Goal: Information Seeking & Learning: Check status

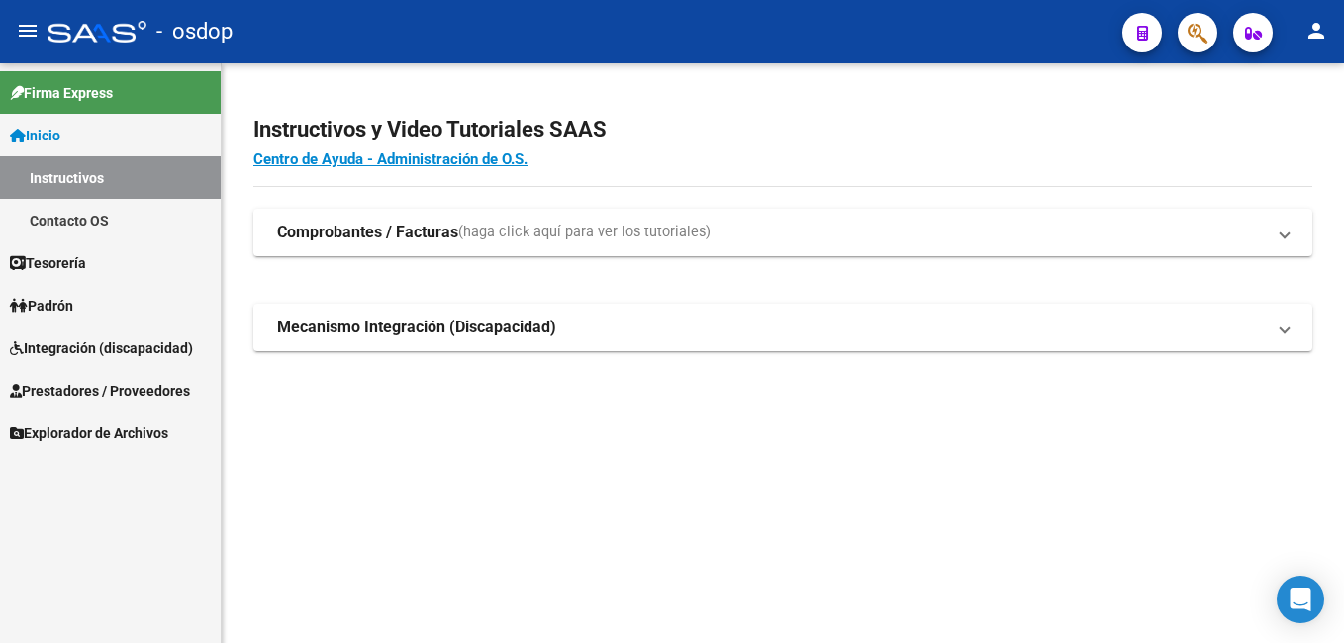
click at [115, 389] on span "Prestadores / Proveedores" at bounding box center [100, 391] width 180 height 22
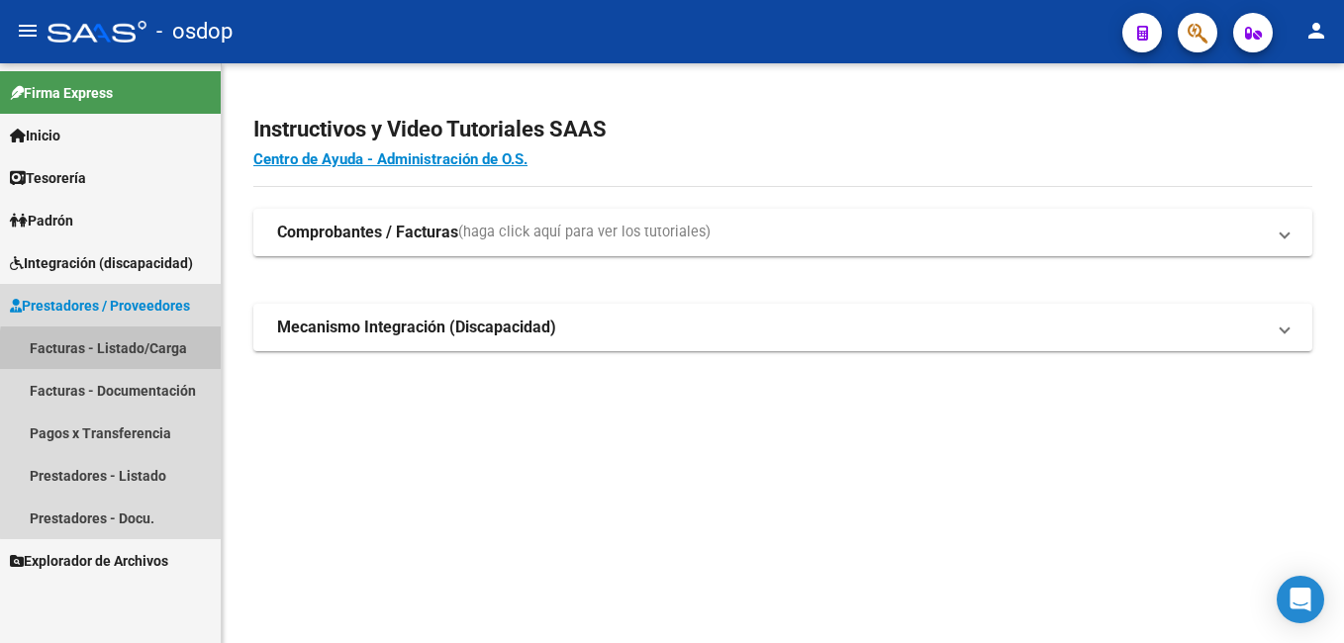
click at [167, 355] on link "Facturas - Listado/Carga" at bounding box center [110, 348] width 221 height 43
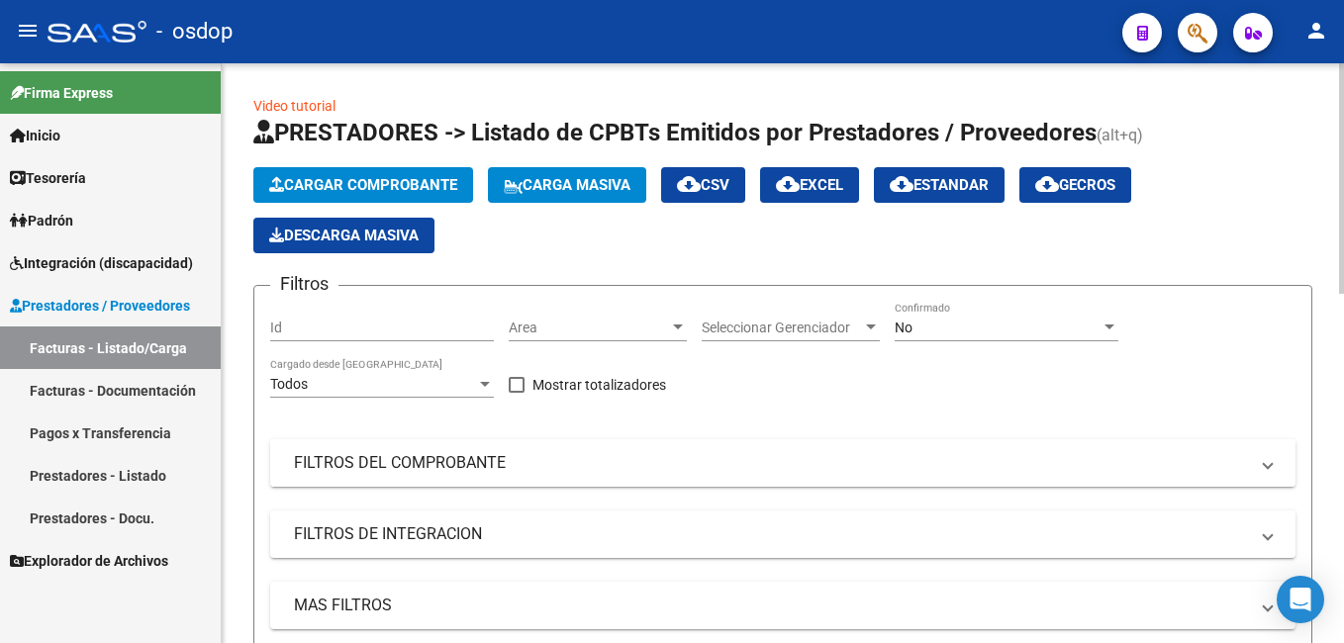
click at [362, 463] on mat-panel-title "FILTROS DEL COMPROBANTE" at bounding box center [771, 463] width 954 height 22
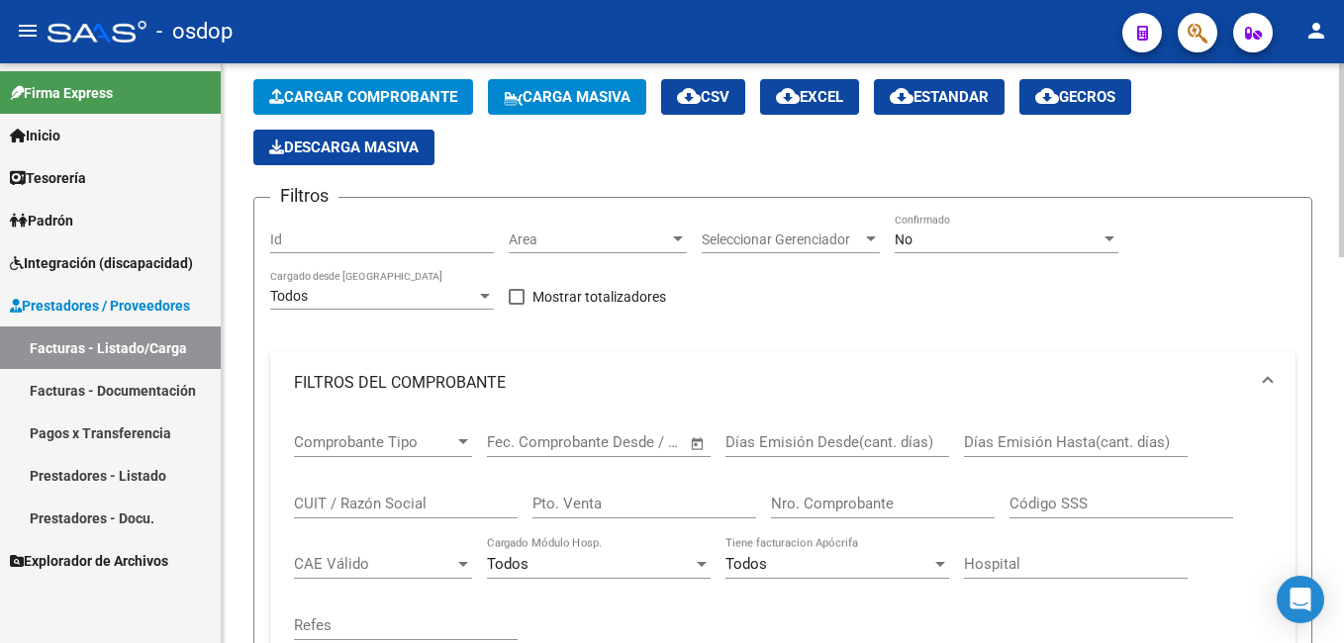
scroll to position [198, 0]
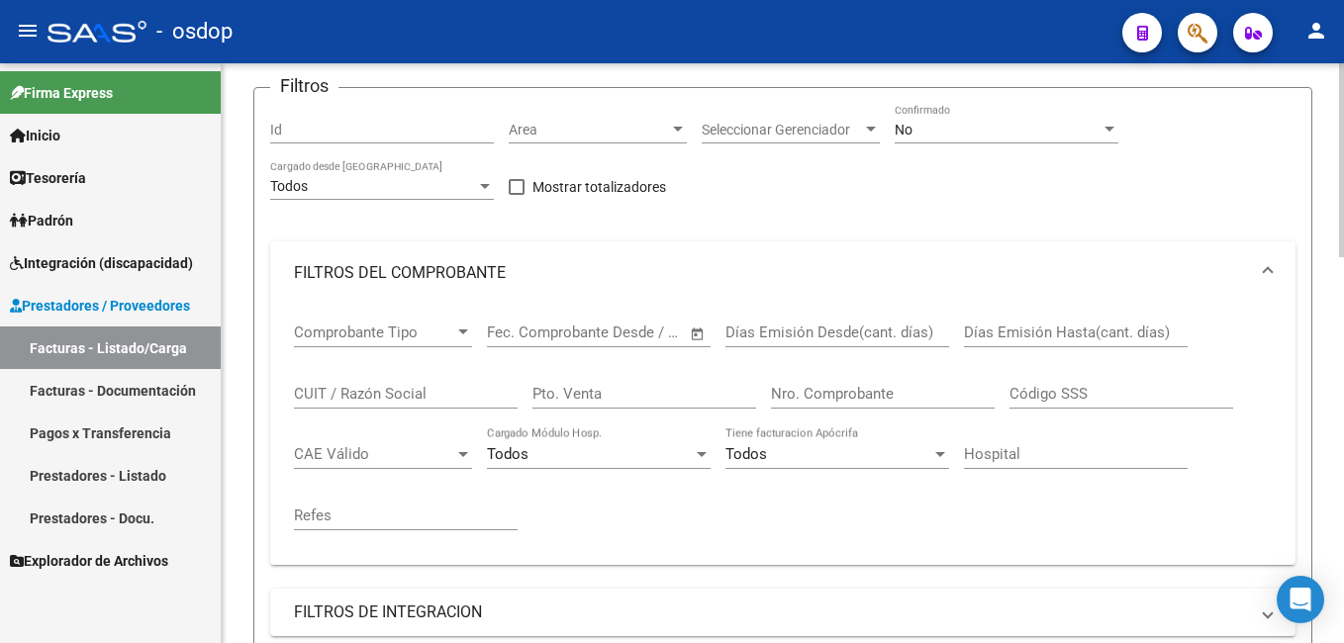
click at [351, 395] on input "CUIT / Razón Social" at bounding box center [406, 394] width 224 height 18
paste input "27236077751"
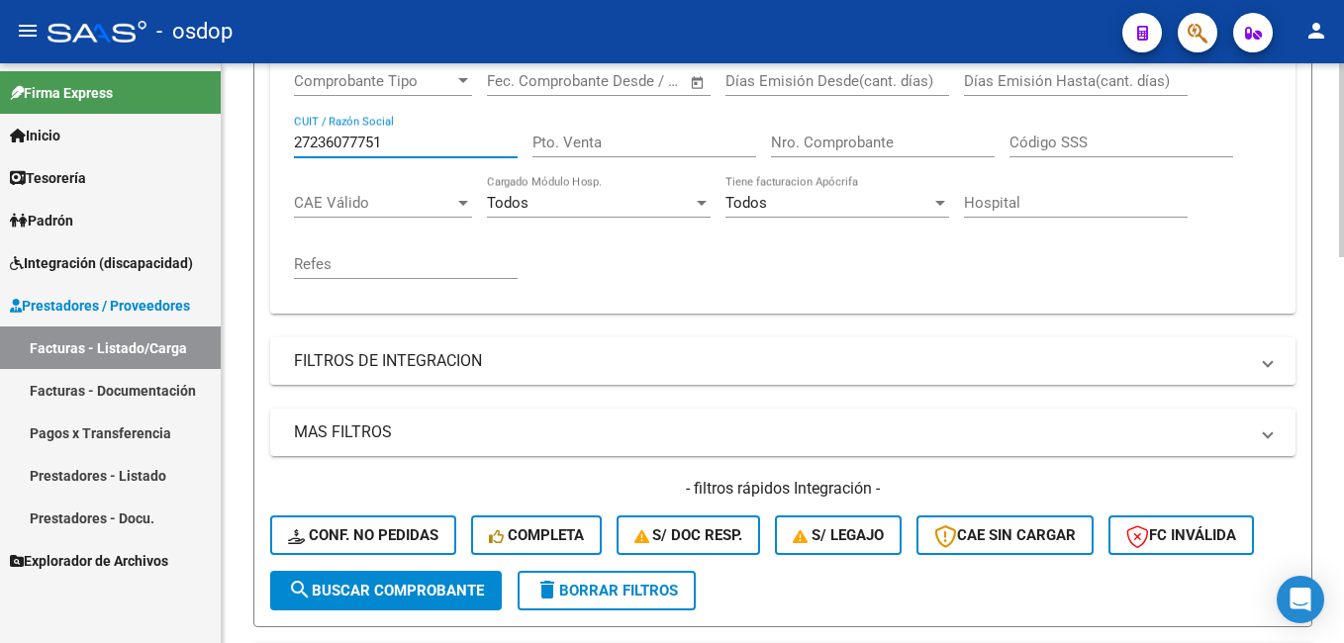
scroll to position [495, 0]
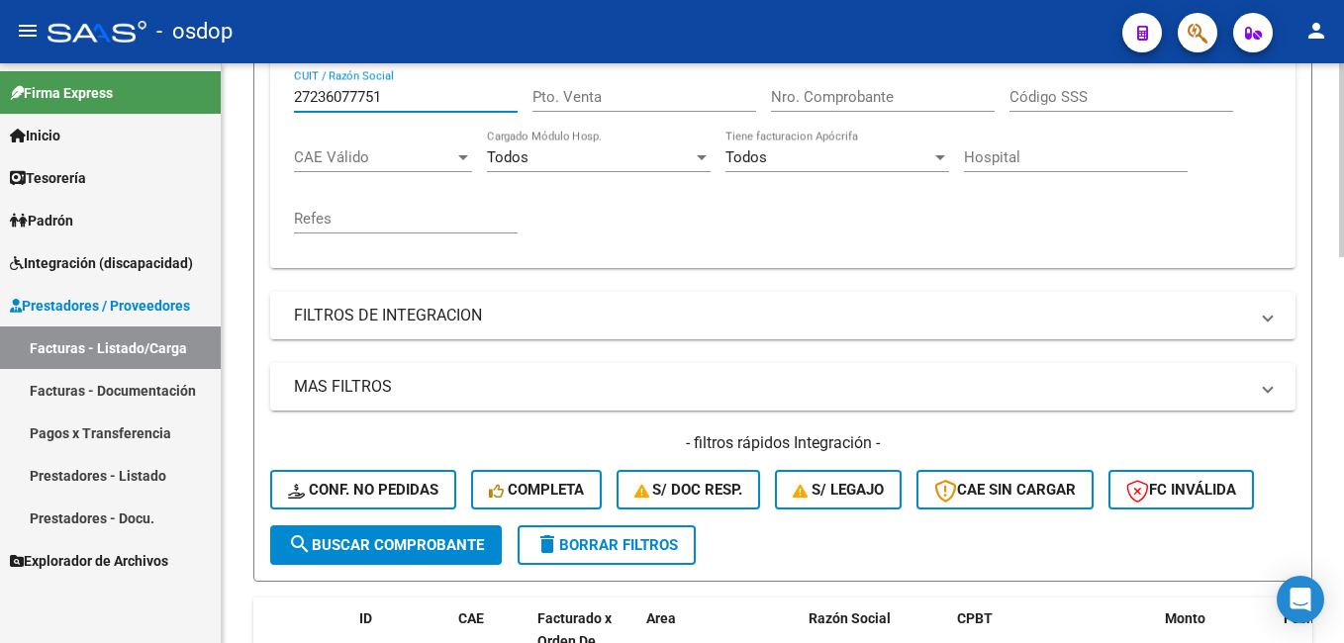
type input "27236077751"
click at [349, 543] on span "search Buscar Comprobante" at bounding box center [386, 545] width 196 height 18
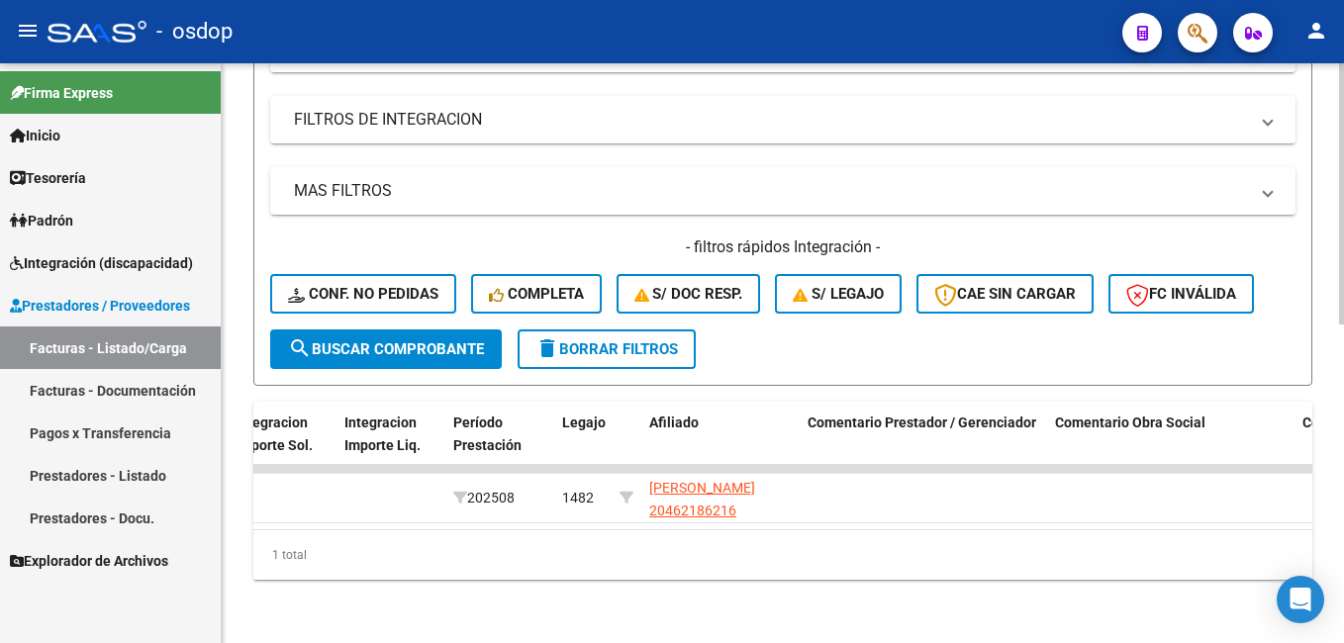
scroll to position [0, 1708]
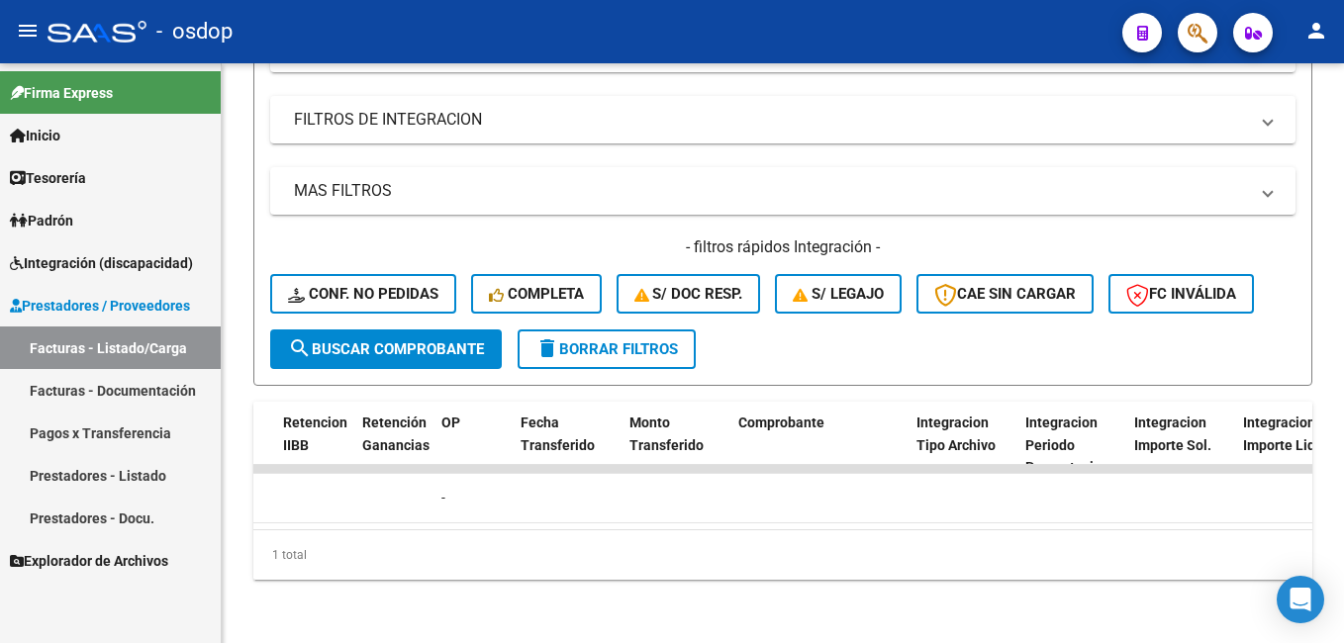
click at [308, 26] on div "- osdop" at bounding box center [577, 32] width 1059 height 44
